Goal: Task Accomplishment & Management: Use online tool/utility

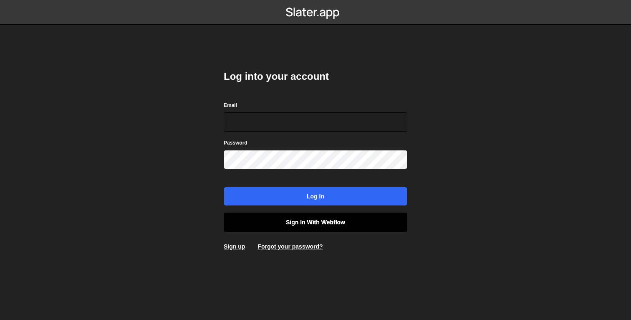
click at [307, 217] on link "Sign in with Webflow" at bounding box center [316, 221] width 184 height 19
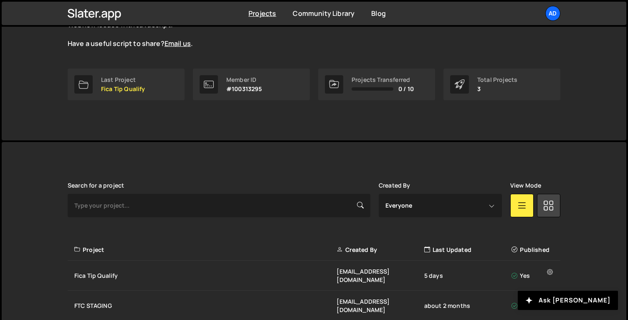
scroll to position [147, 0]
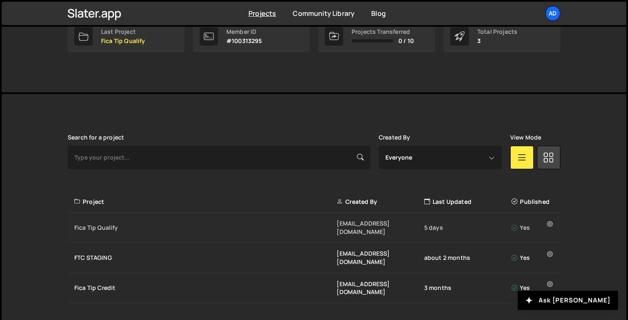
click at [434, 223] on div "5 days" at bounding box center [467, 227] width 87 height 8
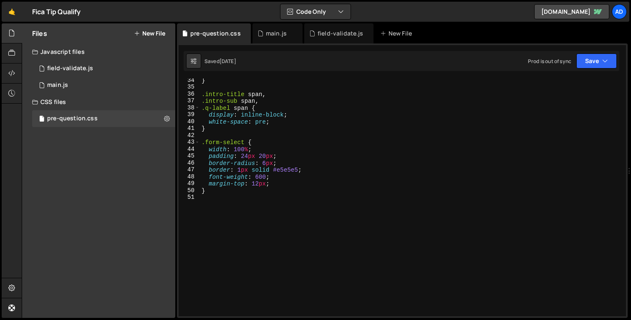
scroll to position [229, 0]
click at [273, 39] on div "main.js" at bounding box center [278, 33] width 50 height 20
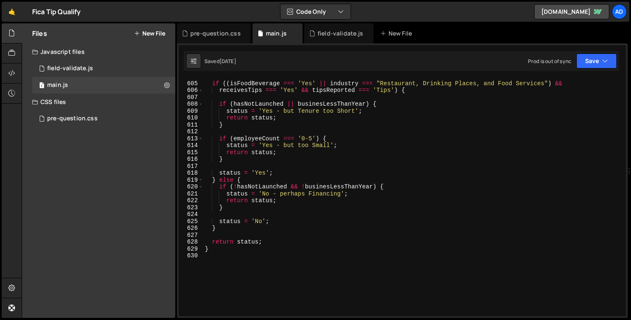
scroll to position [4223, 0]
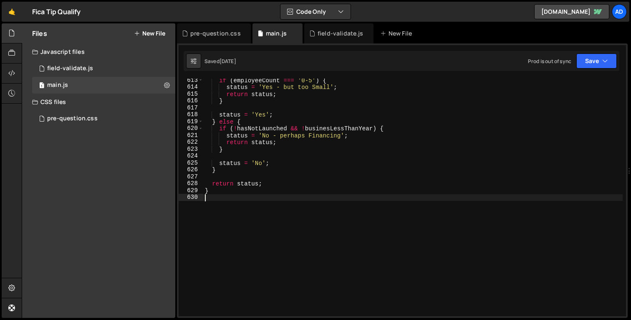
click at [263, 208] on div "if ( employeeCount === '0-5' ) { status = 'Yes - but too Small' ; return status…" at bounding box center [412, 202] width 419 height 251
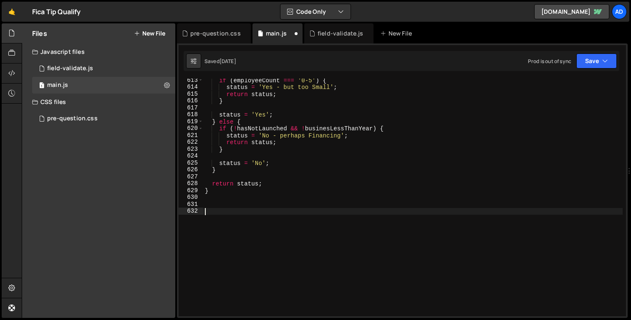
scroll to position [4418, 0]
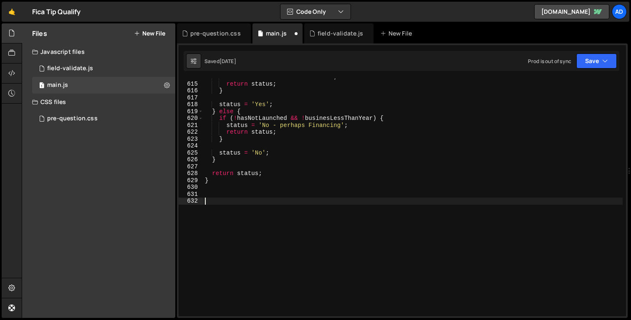
paste textarea "<script>"
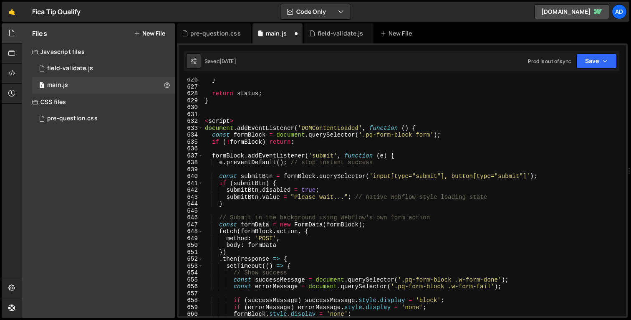
scroll to position [4276, 0]
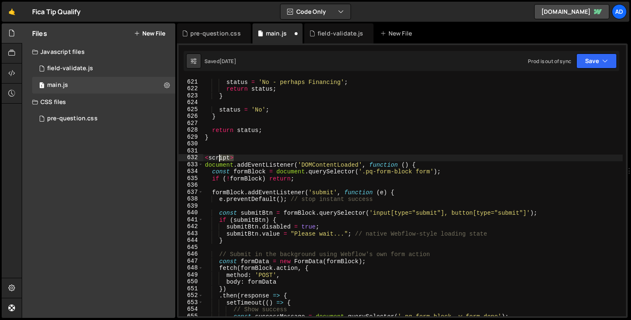
drag, startPoint x: 238, startPoint y: 157, endPoint x: 187, endPoint y: 157, distance: 51.8
click at [187, 157] on div "621 622 623 624 625 626 627 628 629 630 631 632 633 634 635 636 637 638 639 640…" at bounding box center [402, 196] width 447 height 237
type textarea "<script>"
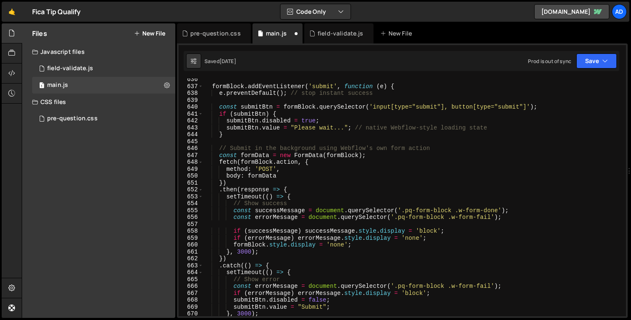
scroll to position [4443, 0]
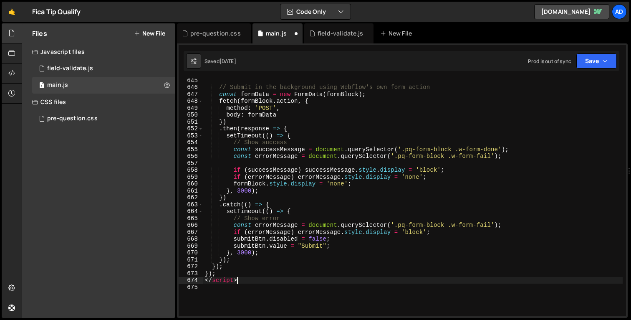
drag, startPoint x: 252, startPoint y: 280, endPoint x: 213, endPoint y: 280, distance: 38.4
click at [213, 280] on div "// Submit in the background using Webflow's own form action const formData = ne…" at bounding box center [412, 202] width 419 height 251
type textarea "</script>"
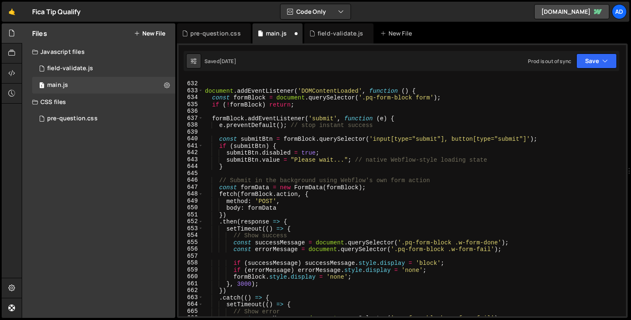
scroll to position [4341, 0]
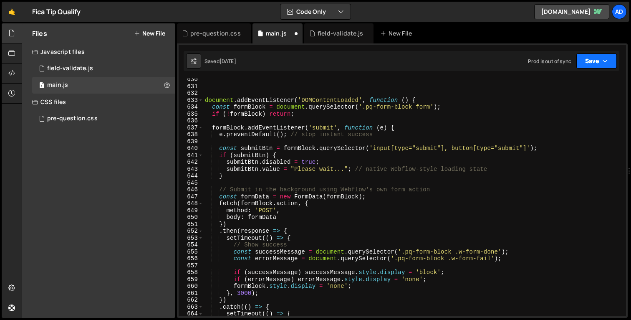
click at [602, 60] on button "Save" at bounding box center [596, 60] width 40 height 15
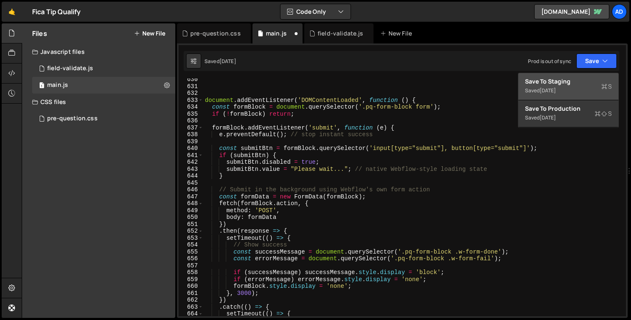
click at [568, 87] on div "Saved [DATE]" at bounding box center [568, 91] width 87 height 10
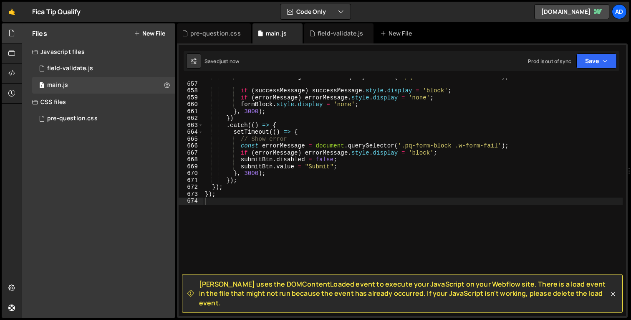
click at [590, 71] on div "[PERSON_NAME] uses the DOMContentLoaded event to execute your JavaScript on you…" at bounding box center [402, 180] width 451 height 274
click at [591, 64] on button "Save" at bounding box center [596, 60] width 40 height 15
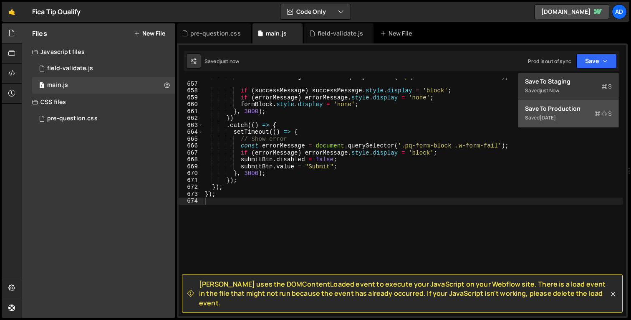
click at [575, 109] on div "Save to Production S" at bounding box center [568, 108] width 87 height 8
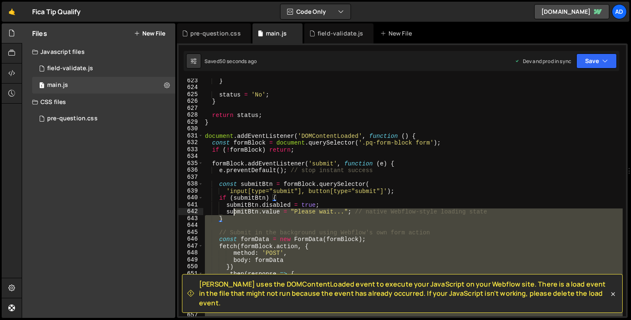
scroll to position [4290, 0]
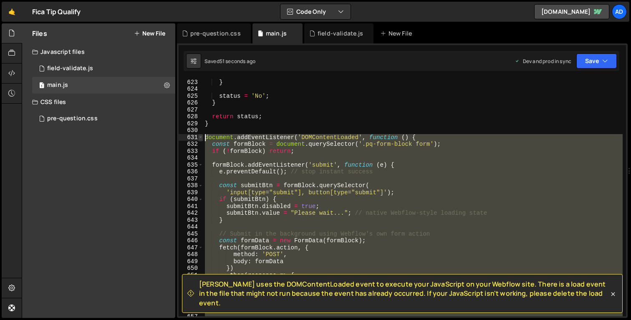
drag, startPoint x: 244, startPoint y: 232, endPoint x: 202, endPoint y: 138, distance: 102.2
click at [202, 138] on div "622 623 624 625 626 627 628 629 630 631 632 633 634 635 636 637 638 639 640 641…" at bounding box center [402, 196] width 447 height 237
type textarea "document.addEventListener('DOMContentLoaded', function () { const formBlock = d…"
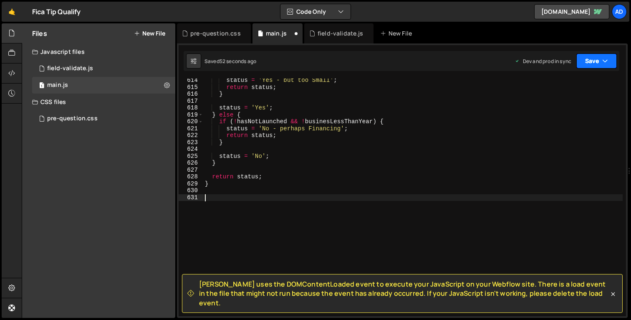
click at [604, 59] on icon "button" at bounding box center [605, 61] width 6 height 8
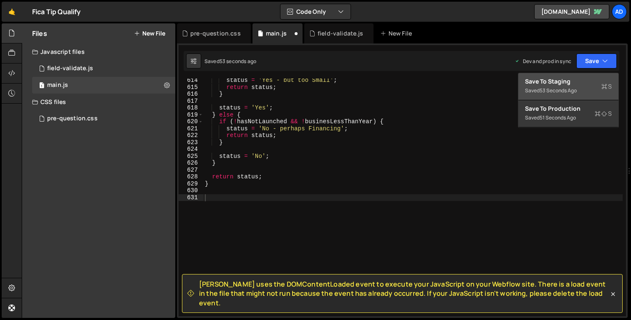
click at [589, 77] on div "Save to Staging S" at bounding box center [568, 81] width 87 height 8
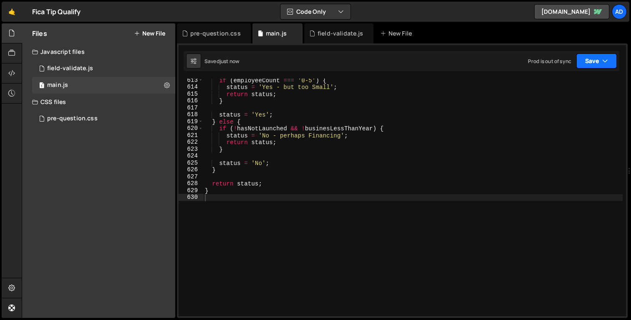
click at [592, 63] on button "Save" at bounding box center [596, 60] width 40 height 15
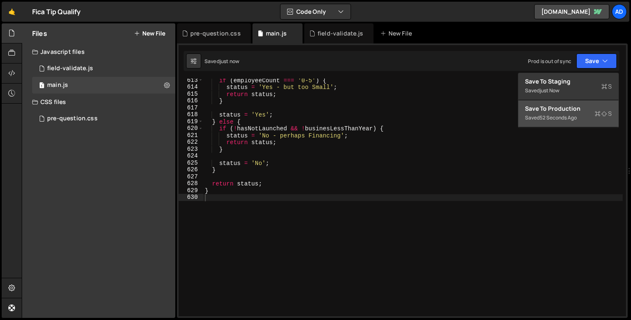
click at [587, 114] on div "Saved 52 seconds ago" at bounding box center [568, 118] width 87 height 10
